Goal: Task Accomplishment & Management: Manage account settings

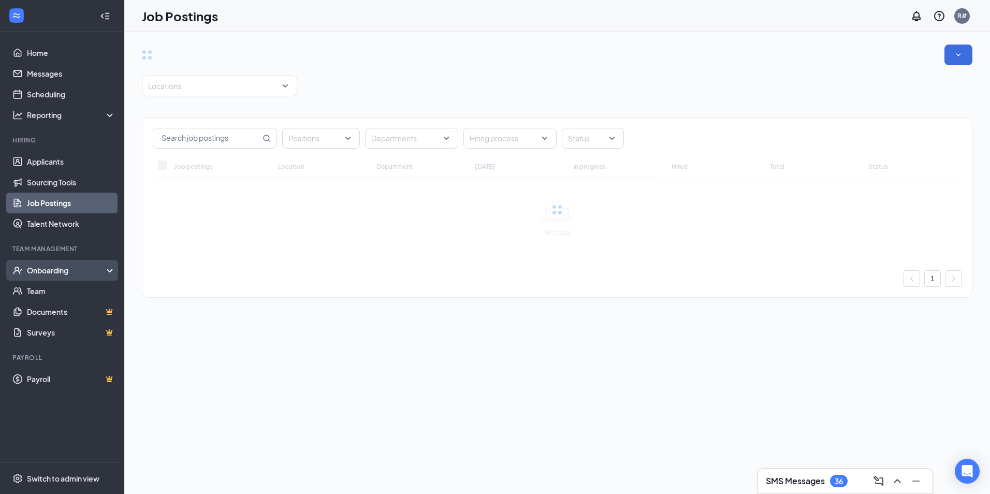
click at [78, 270] on div "Onboarding" at bounding box center [67, 270] width 80 height 10
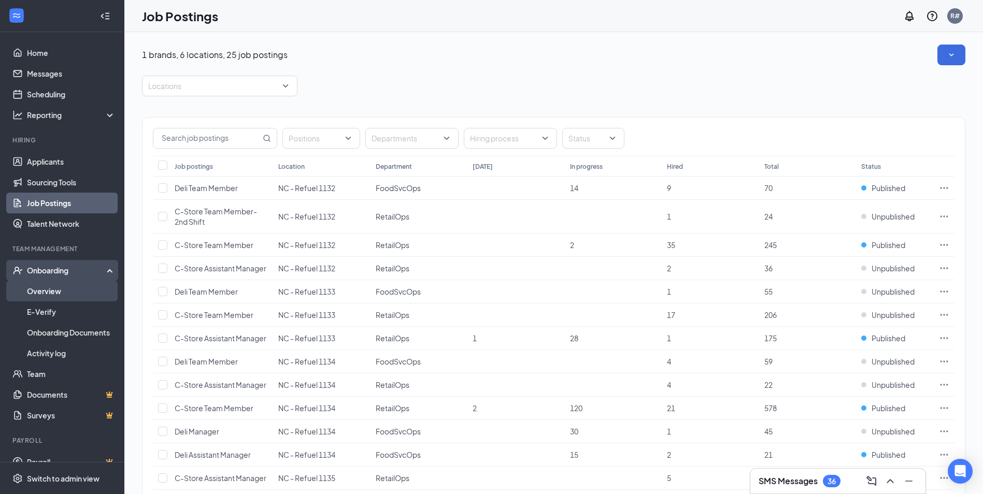
click at [75, 290] on link "Overview" at bounding box center [71, 291] width 89 height 21
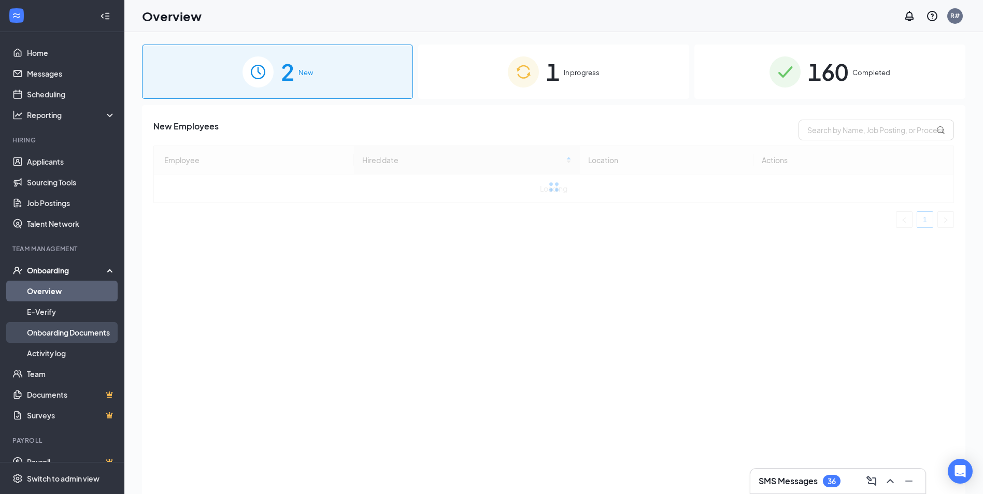
click at [79, 331] on link "Onboarding Documents" at bounding box center [71, 332] width 89 height 21
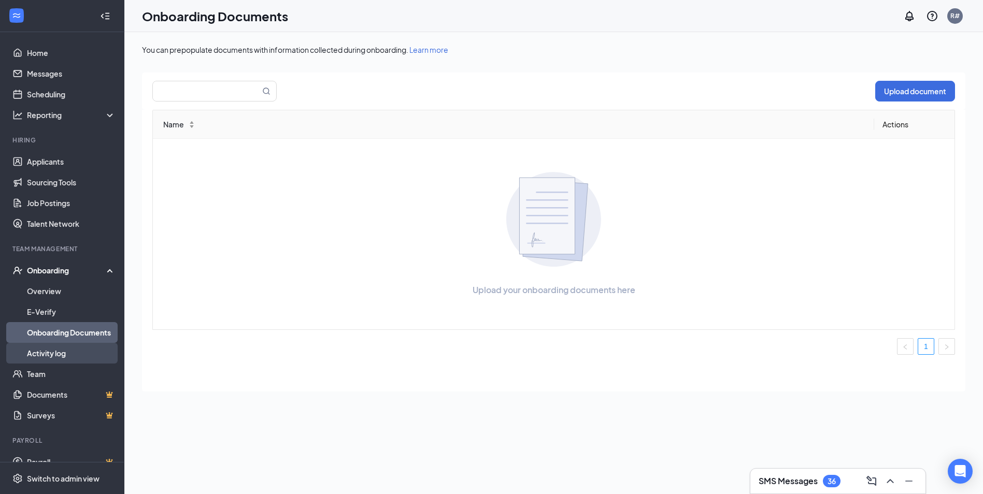
click at [74, 350] on link "Activity log" at bounding box center [71, 353] width 89 height 21
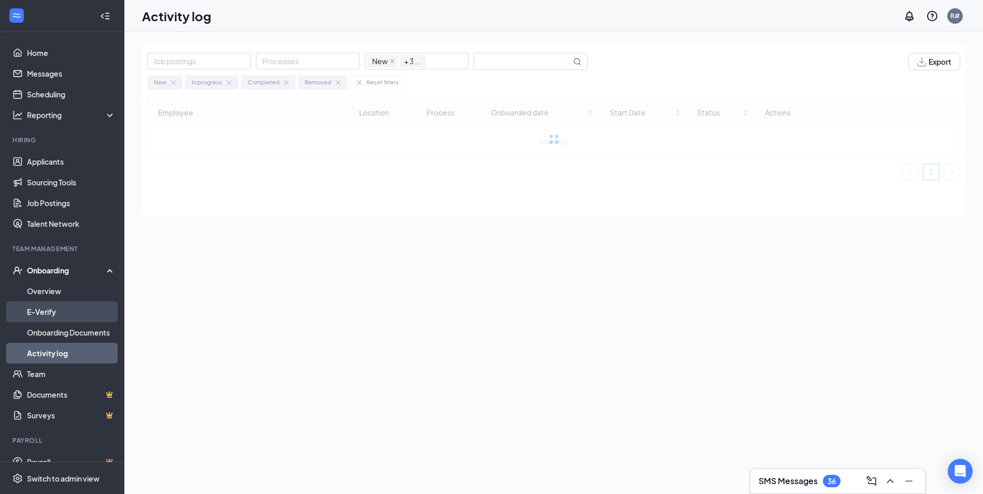
click at [74, 310] on link "E-Verify" at bounding box center [71, 311] width 89 height 21
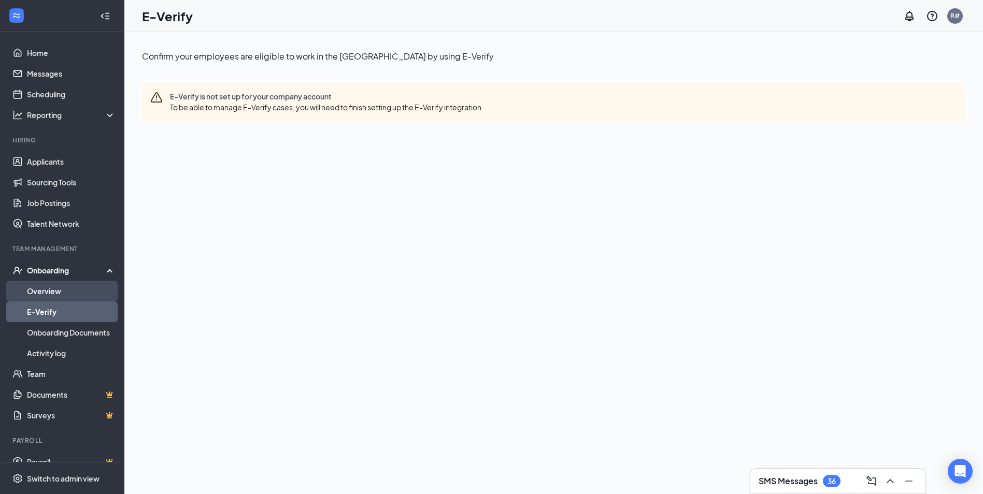
click at [67, 291] on link "Overview" at bounding box center [71, 291] width 89 height 21
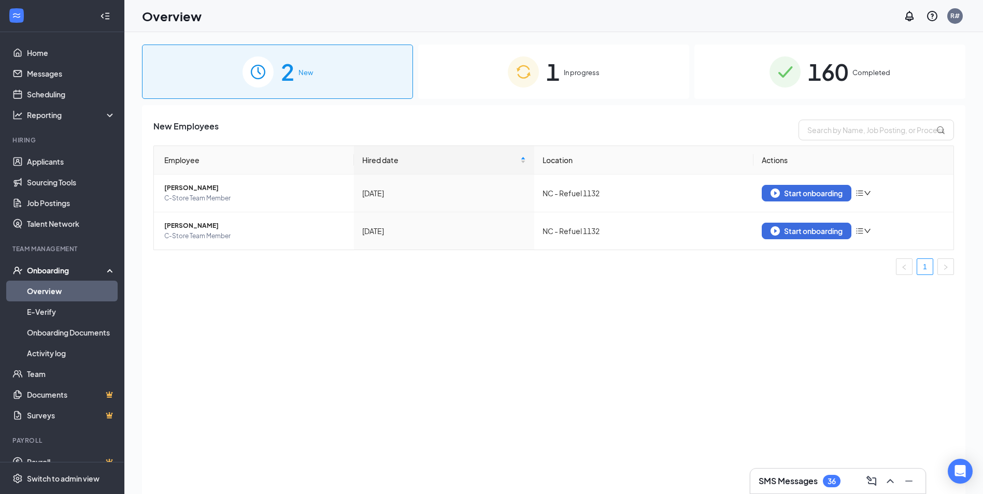
click at [554, 77] on span "1" at bounding box center [552, 72] width 13 height 36
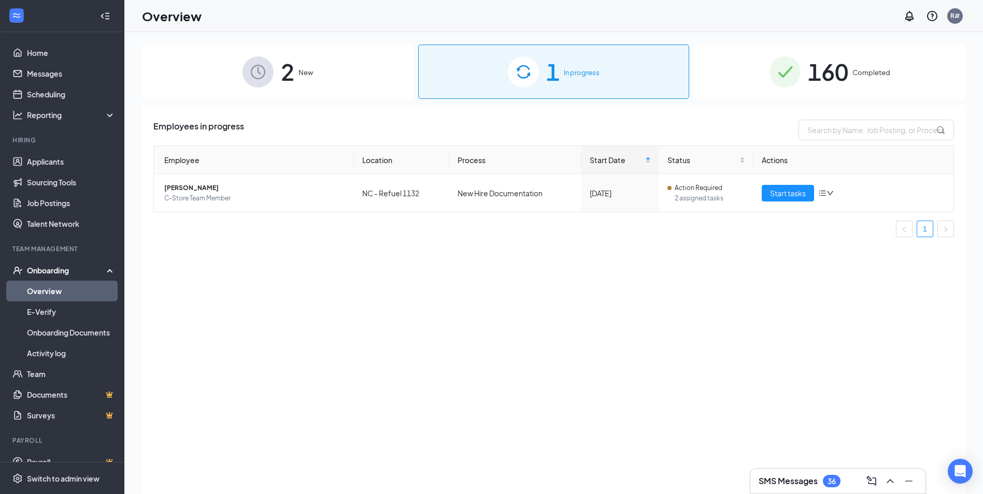
click at [833, 69] on span "160" at bounding box center [827, 72] width 40 height 36
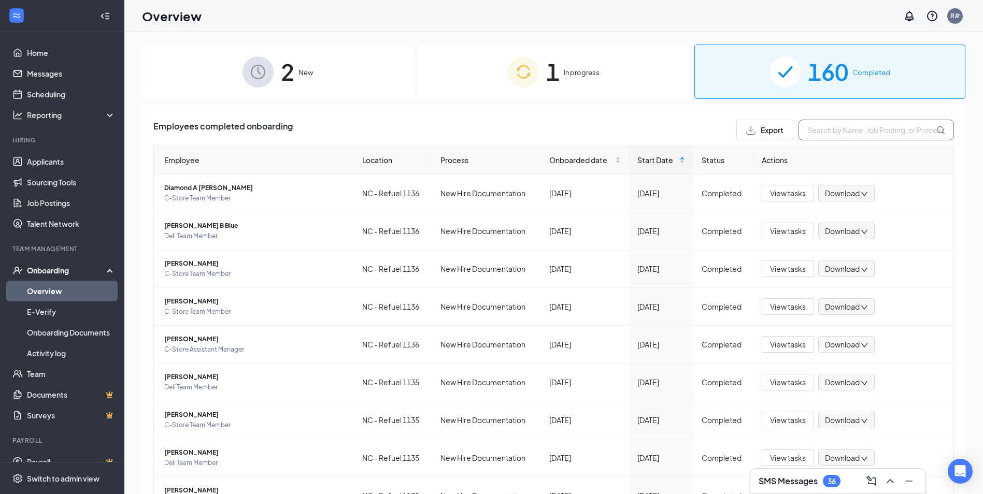
click at [857, 135] on input "text" at bounding box center [875, 130] width 155 height 21
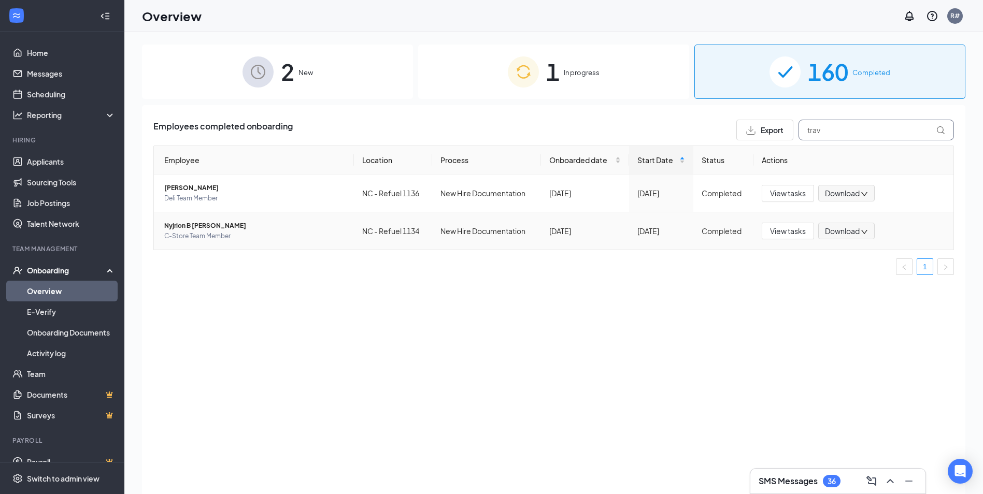
type input "trav"
click at [205, 227] on span "Nyjrion B [PERSON_NAME]" at bounding box center [254, 226] width 181 height 10
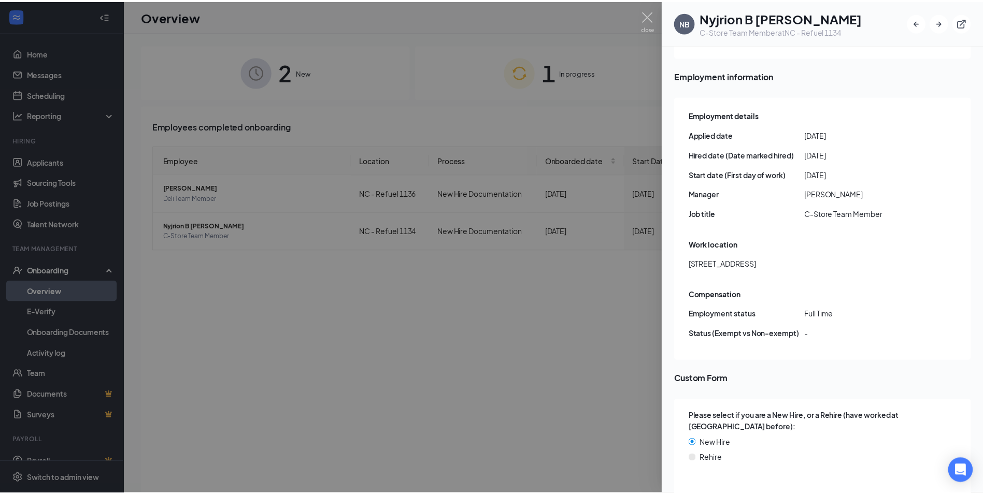
scroll to position [357, 0]
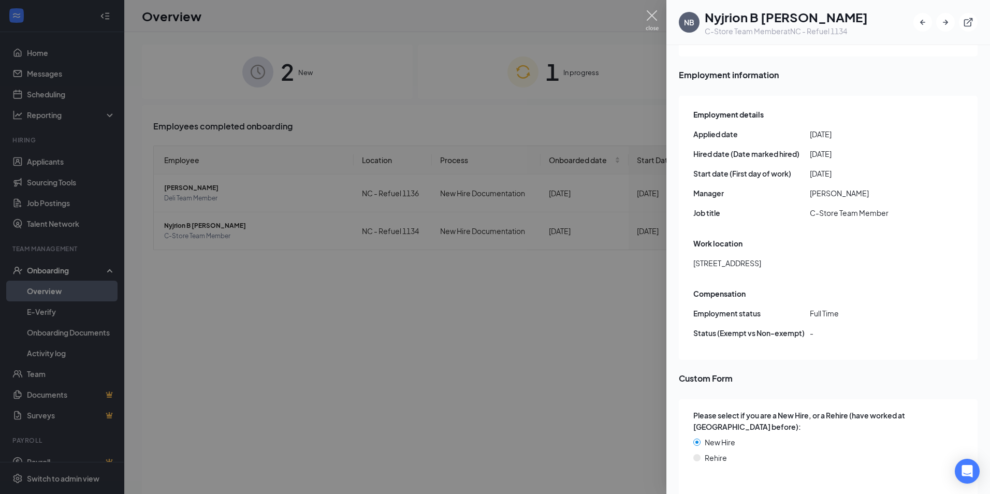
click at [654, 13] on img at bounding box center [652, 20] width 13 height 20
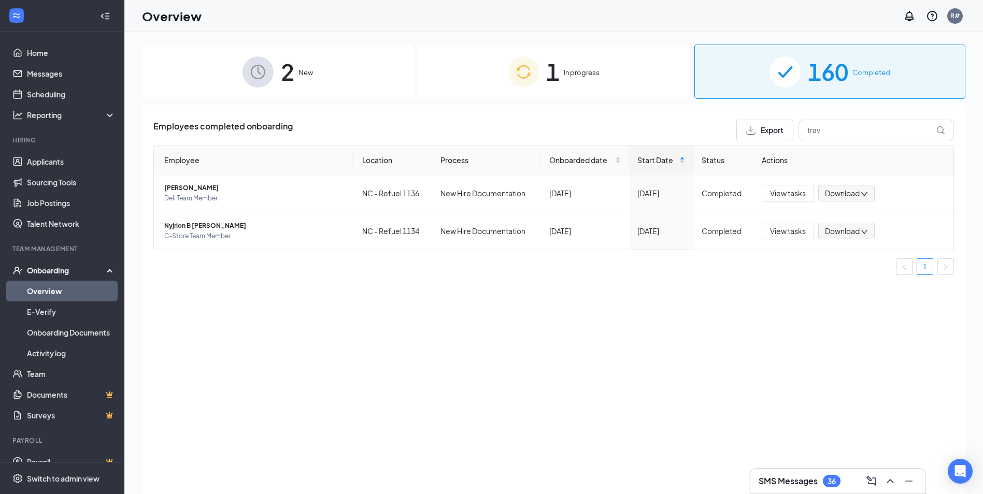
click at [294, 72] on span "2" at bounding box center [287, 72] width 13 height 36
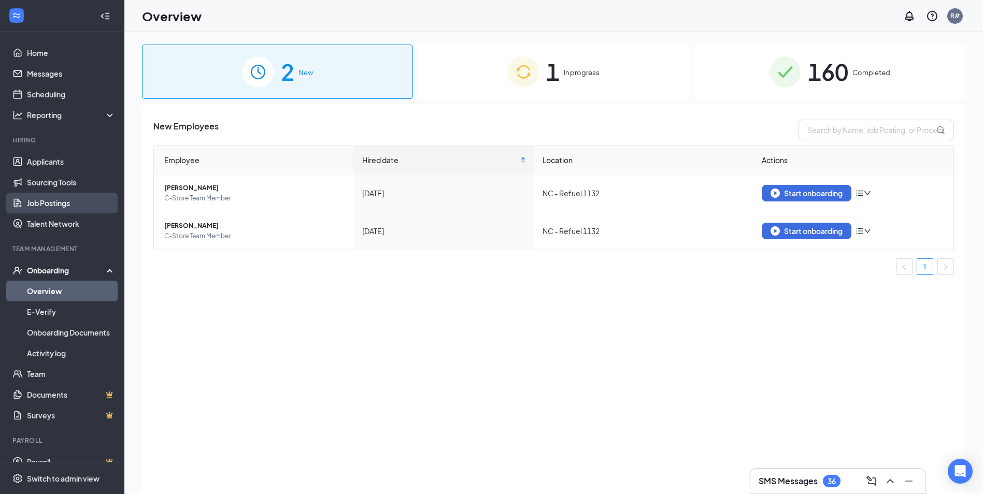
drag, startPoint x: 63, startPoint y: 268, endPoint x: 65, endPoint y: 208, distance: 60.1
click at [64, 265] on div "Onboarding" at bounding box center [62, 270] width 124 height 21
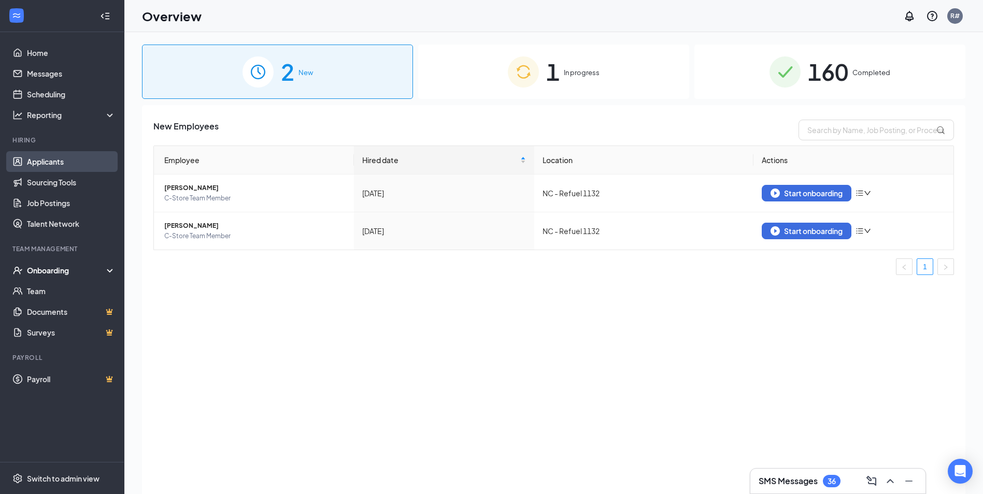
click at [60, 166] on link "Applicants" at bounding box center [71, 161] width 89 height 21
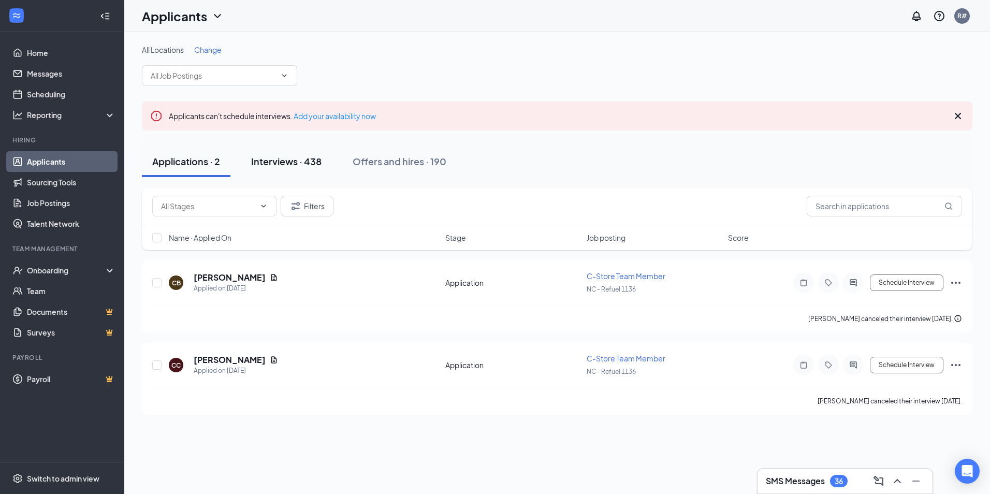
click at [288, 161] on div "Interviews · 438" at bounding box center [286, 161] width 70 height 13
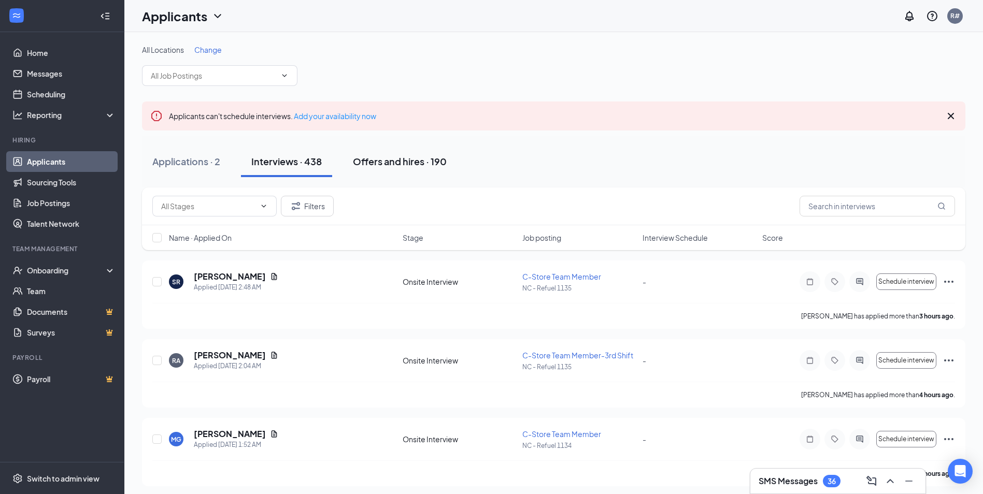
click at [364, 160] on div "Offers and hires · 190" at bounding box center [400, 161] width 94 height 13
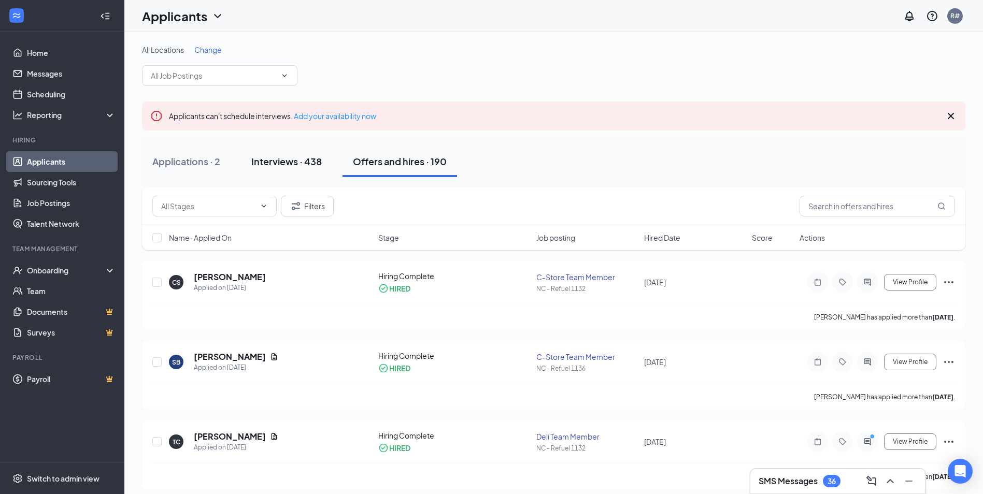
drag, startPoint x: 278, startPoint y: 164, endPoint x: 272, endPoint y: 164, distance: 5.7
click at [278, 164] on div "Interviews · 438" at bounding box center [286, 161] width 70 height 13
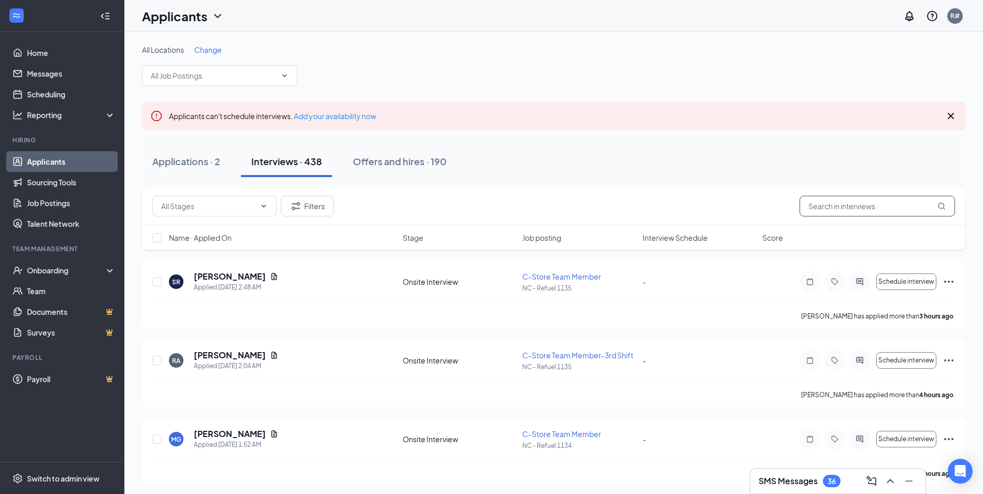
click at [832, 210] on input "text" at bounding box center [876, 206] width 155 height 21
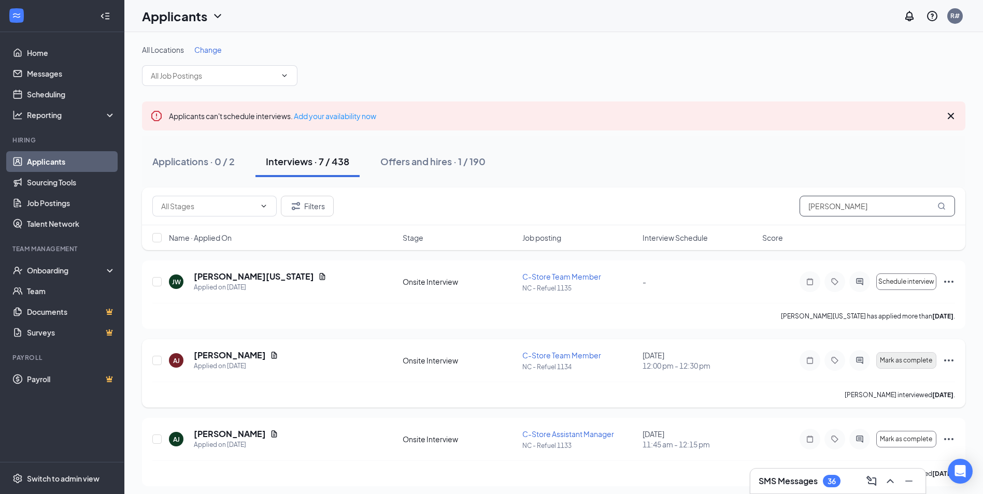
type input "[PERSON_NAME]"
click at [889, 364] on span "Mark as complete" at bounding box center [905, 360] width 52 height 7
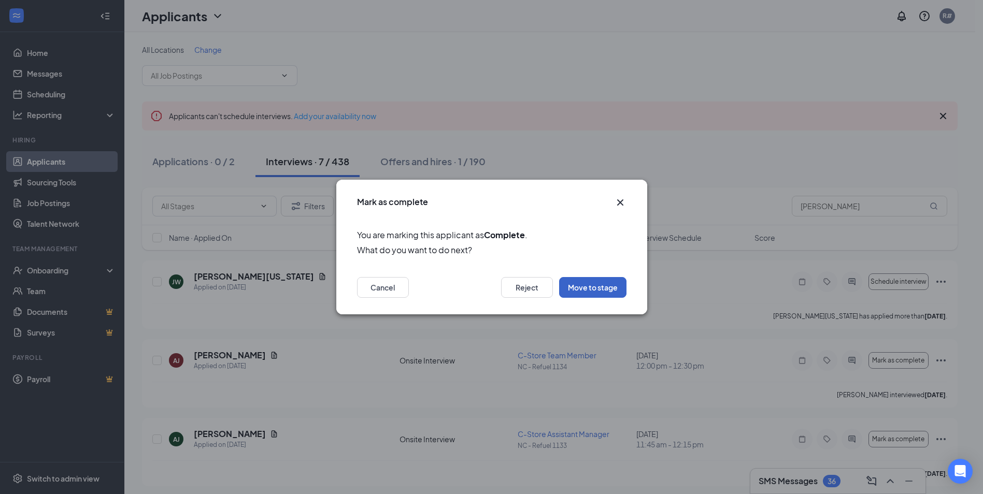
click at [606, 295] on button "Move to stage" at bounding box center [592, 287] width 67 height 21
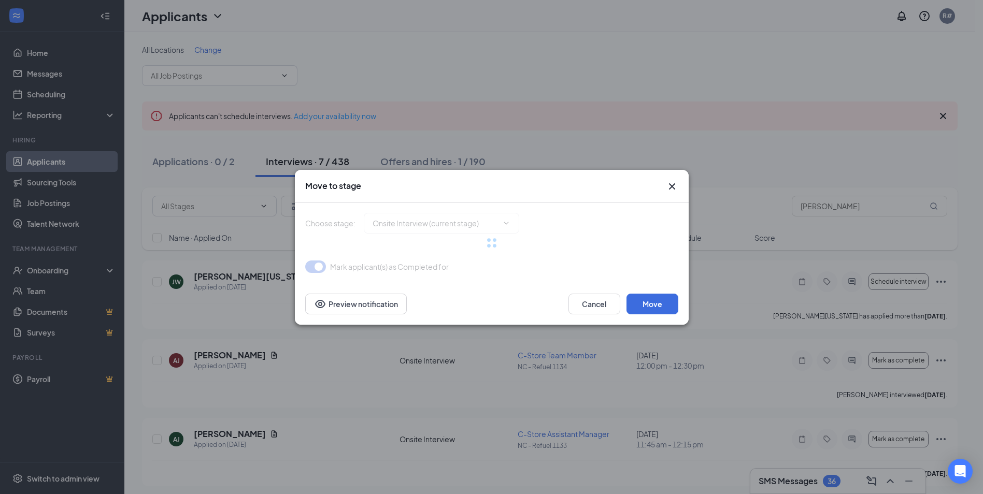
type input "On Hold (next stage)"
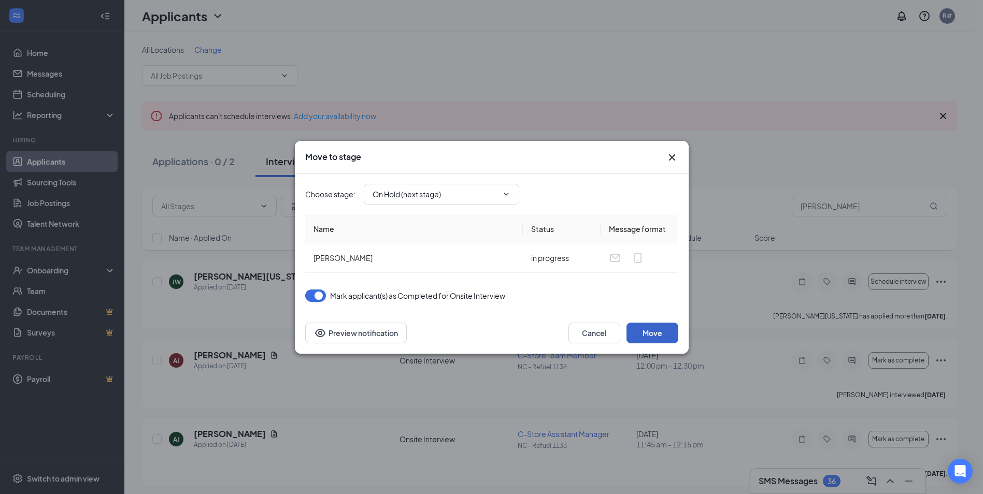
click at [664, 334] on button "Move" at bounding box center [652, 333] width 52 height 21
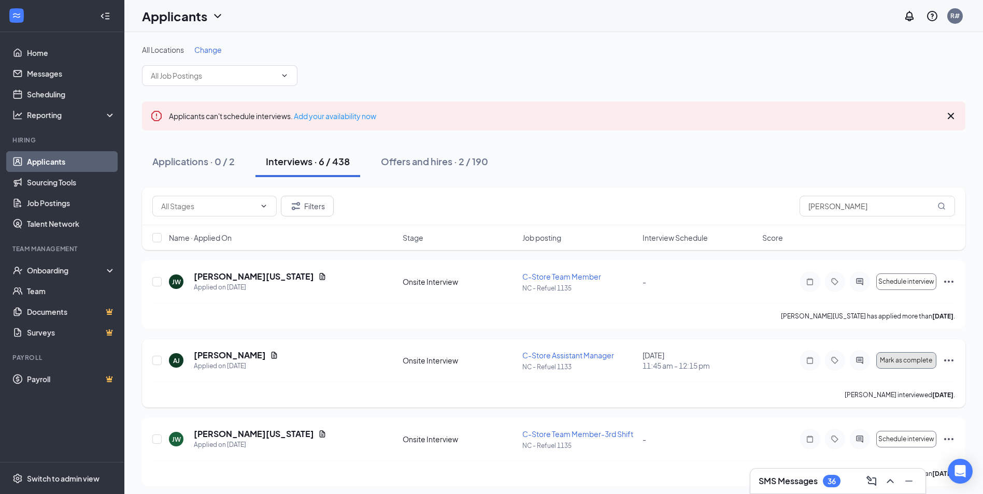
click at [907, 365] on button "Mark as complete" at bounding box center [906, 360] width 60 height 17
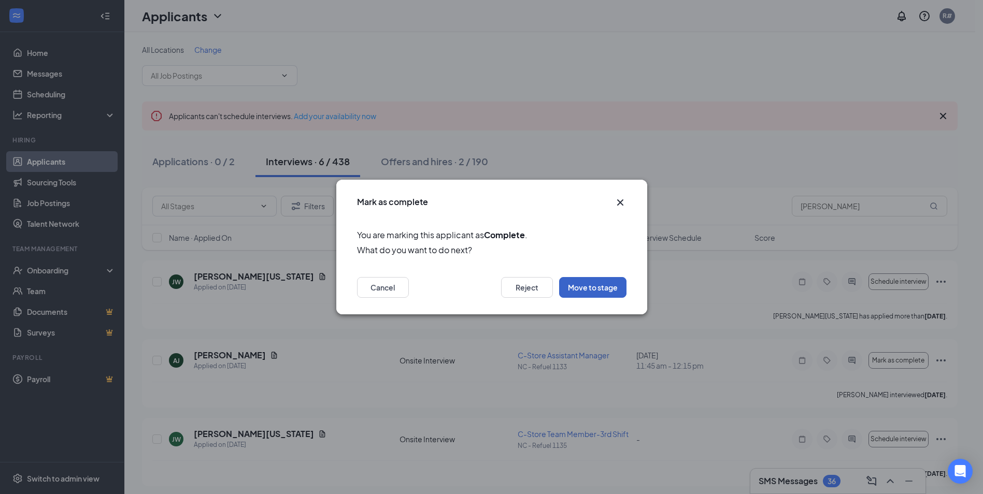
click at [586, 289] on button "Move to stage" at bounding box center [592, 287] width 67 height 21
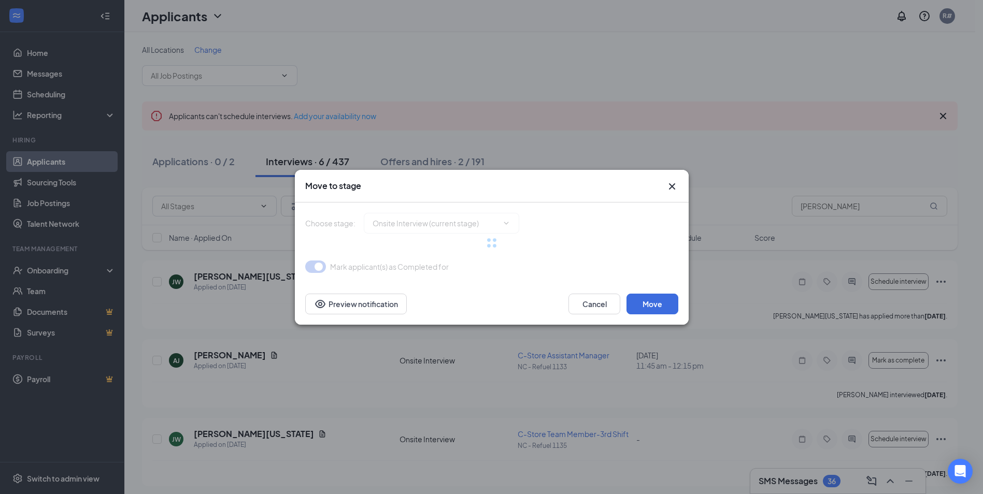
type input "On Hold (next stage)"
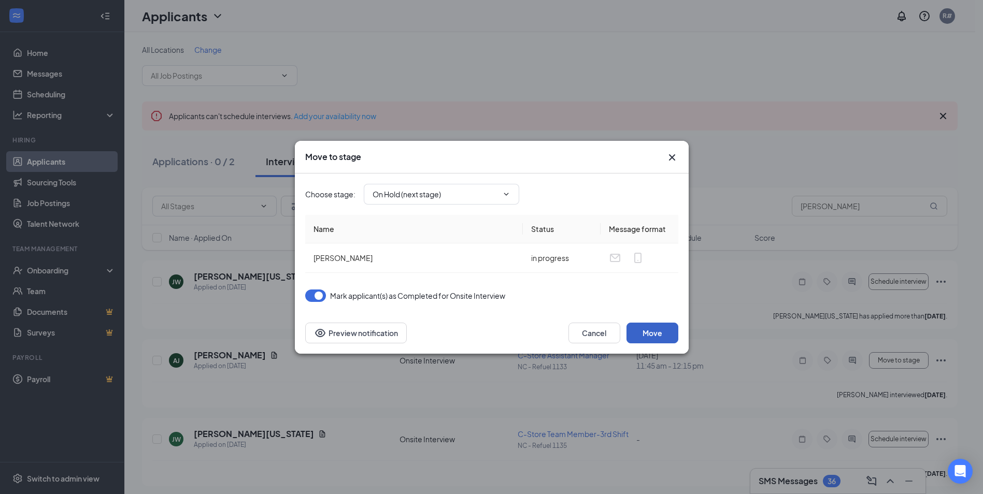
click at [652, 336] on button "Move" at bounding box center [652, 333] width 52 height 21
